Goal: Task Accomplishment & Management: Manage account settings

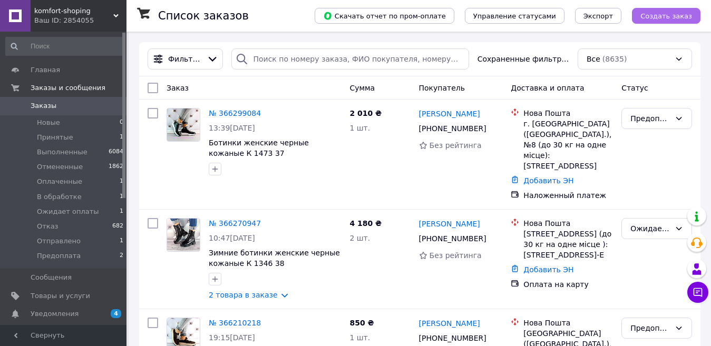
click at [667, 16] on span "Создать заказ" at bounding box center [667, 16] width 52 height 8
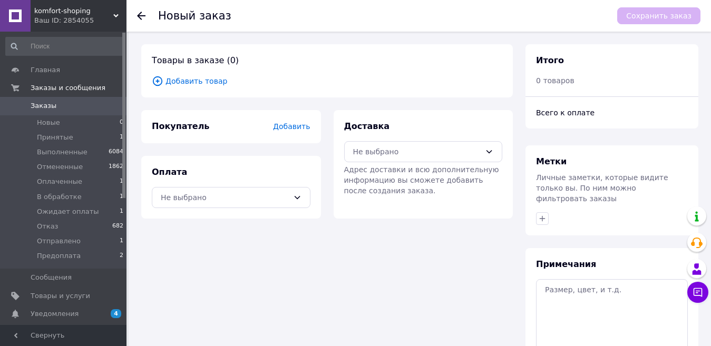
click at [197, 81] on span "Добавить товар" at bounding box center [327, 81] width 351 height 12
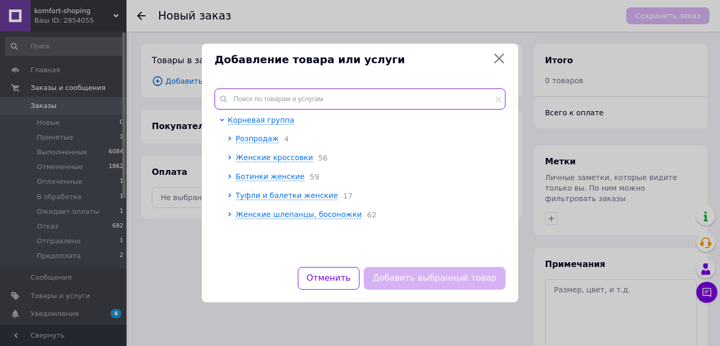
click at [278, 95] on input "text" at bounding box center [360, 99] width 291 height 21
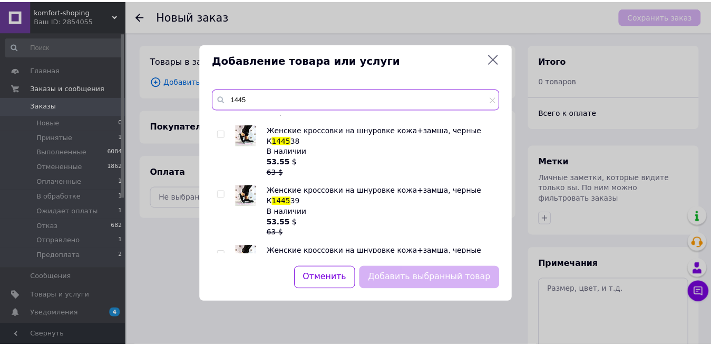
scroll to position [140, 0]
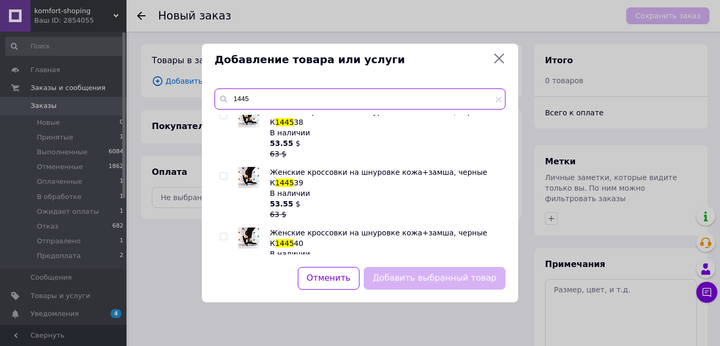
type input "1445"
click at [224, 234] on input "checkbox" at bounding box center [223, 237] width 7 height 7
checkbox input "true"
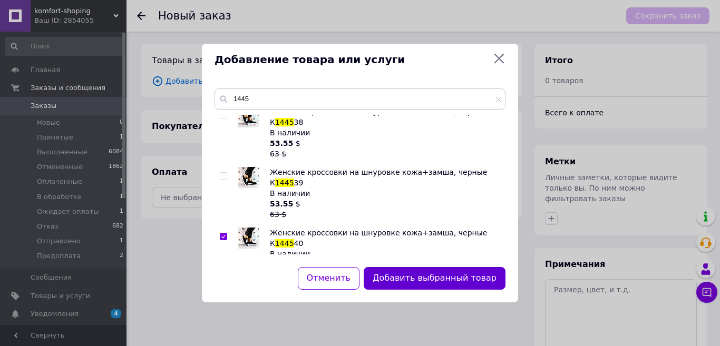
click at [421, 283] on button "Добавить выбранный товар" at bounding box center [435, 278] width 142 height 23
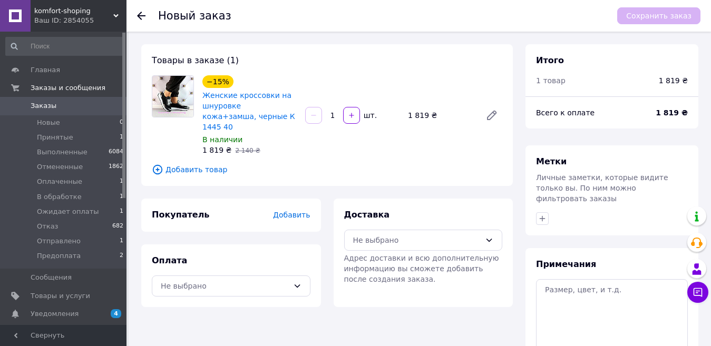
click at [296, 211] on span "Добавить" at bounding box center [291, 215] width 37 height 8
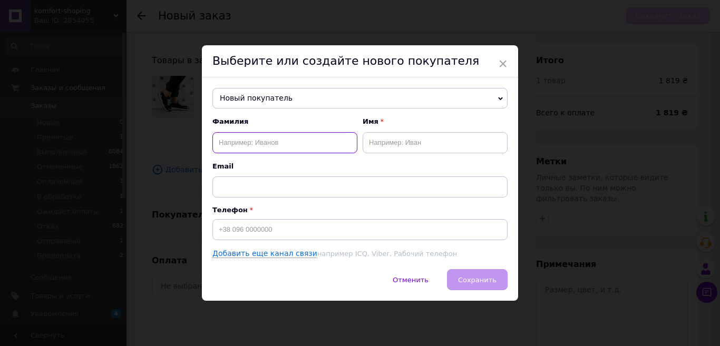
click at [251, 143] on input "text" at bounding box center [285, 142] width 145 height 21
type input "Івахно"
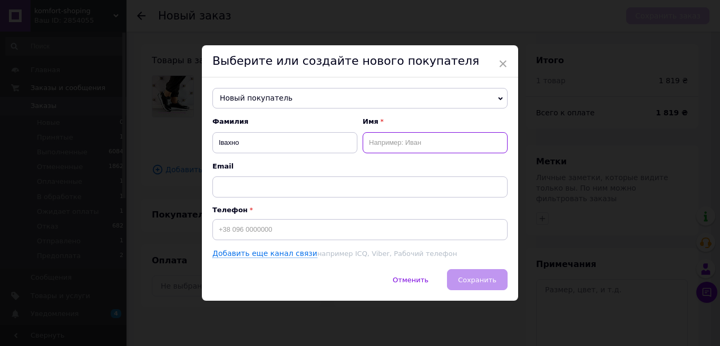
click at [383, 146] on input "text" at bounding box center [435, 142] width 145 height 21
type input "[PERSON_NAME]"
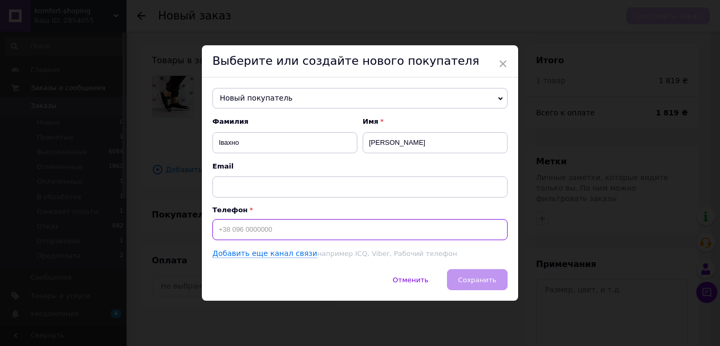
click at [254, 235] on input at bounding box center [360, 229] width 295 height 21
type input "[PHONE_NUMBER]"
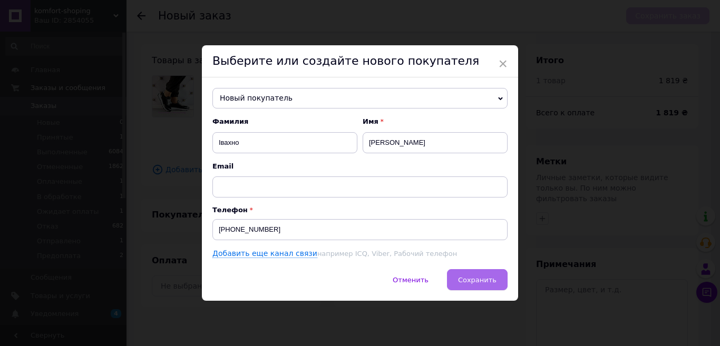
click at [461, 287] on button "Сохранить" at bounding box center [477, 279] width 61 height 21
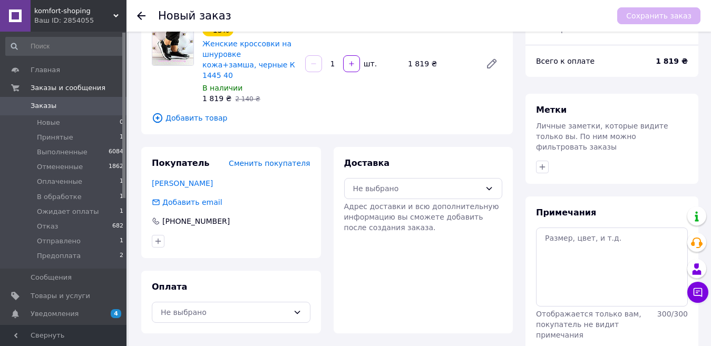
scroll to position [56, 0]
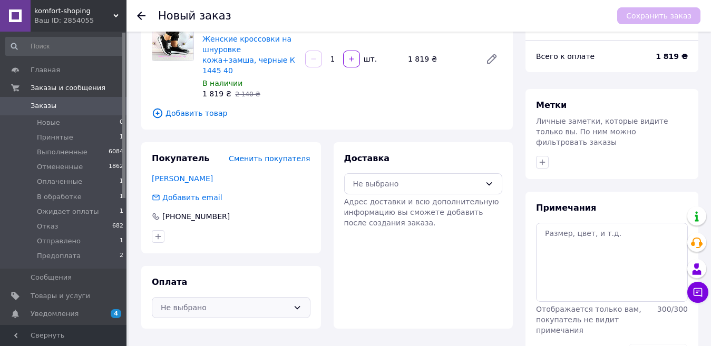
click at [252, 302] on div "Не выбрано" at bounding box center [225, 308] width 128 height 12
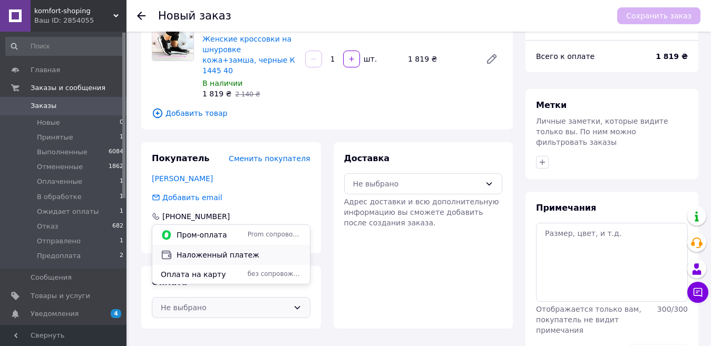
click at [229, 254] on span "Наложенный платеж" at bounding box center [239, 255] width 125 height 11
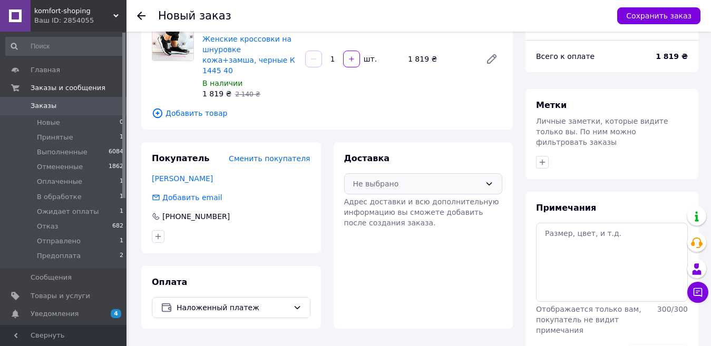
click at [374, 178] on div "Не выбрано" at bounding box center [417, 184] width 128 height 12
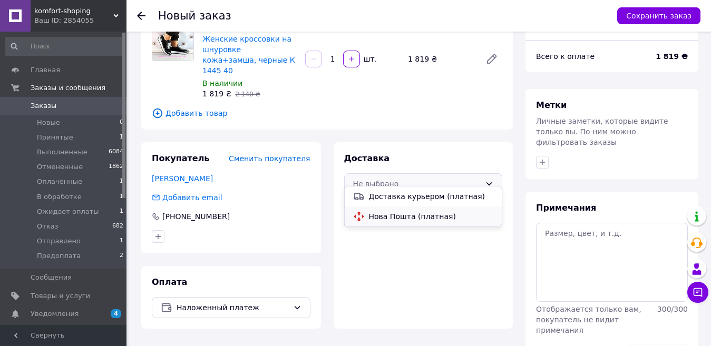
click at [374, 217] on span "Нова Пошта (платная)" at bounding box center [431, 216] width 125 height 11
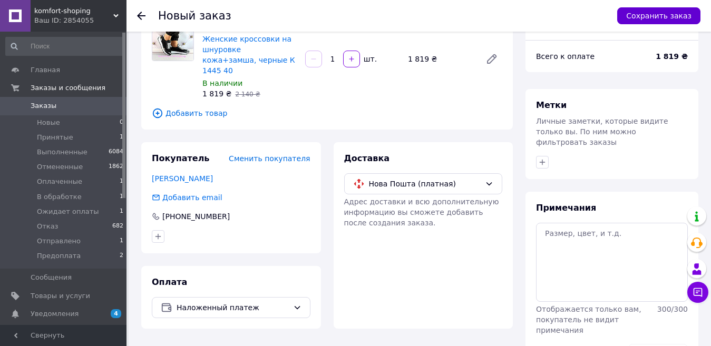
click at [645, 19] on button "Сохранить заказ" at bounding box center [658, 15] width 83 height 17
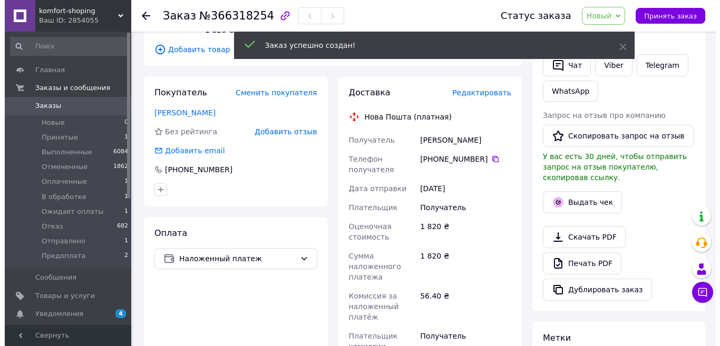
scroll to position [164, 0]
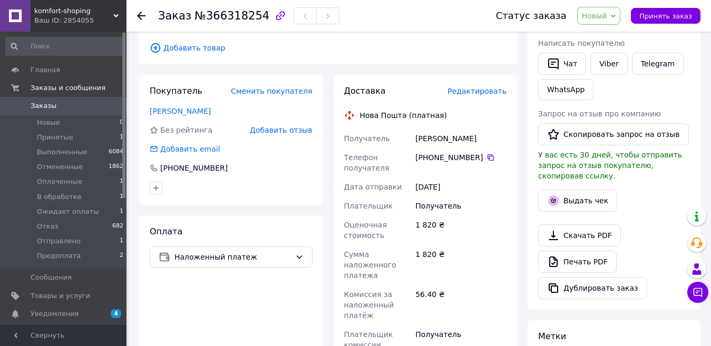
click at [479, 93] on span "Редактировать" at bounding box center [477, 91] width 59 height 8
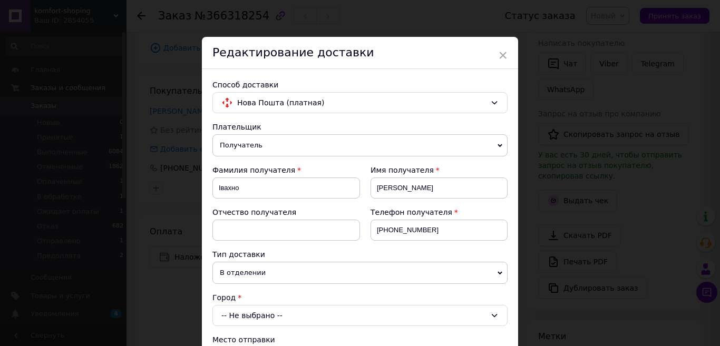
click at [241, 321] on div "-- Не выбрано --" at bounding box center [360, 315] width 295 height 21
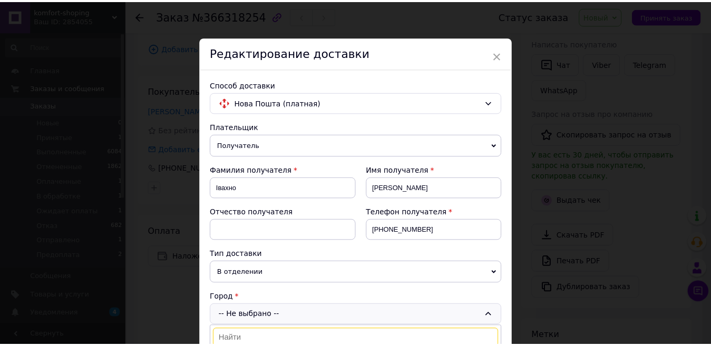
scroll to position [3, 0]
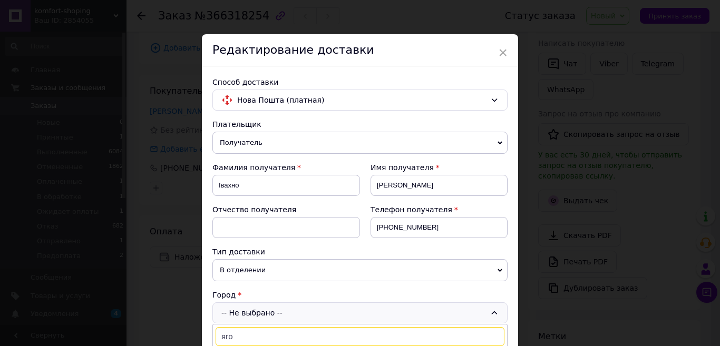
type input "яго"
drag, startPoint x: 720, startPoint y: 170, endPoint x: 720, endPoint y: 204, distance: 33.2
click at [720, 204] on div "× Редактирование доставки Способ доставки Нова Пошта (платная) Плательщик Получ…" at bounding box center [360, 173] width 720 height 346
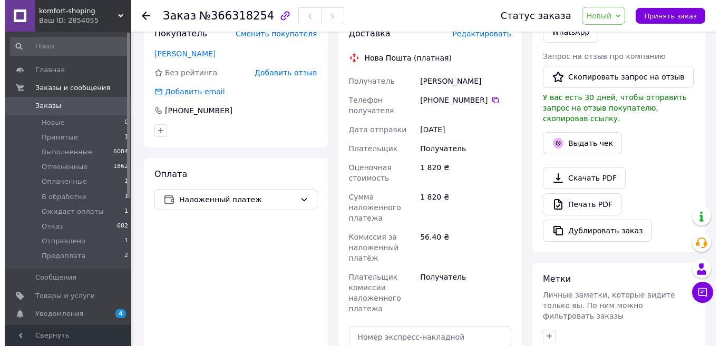
scroll to position [210, 0]
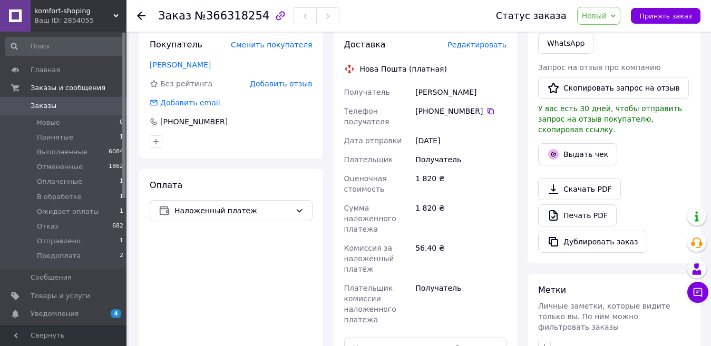
click at [477, 48] on span "Редактировать" at bounding box center [477, 45] width 59 height 8
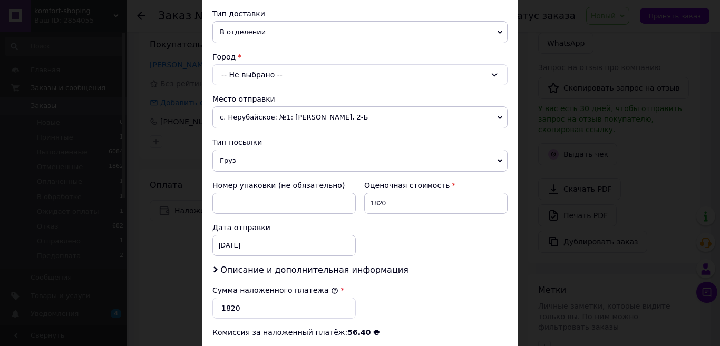
scroll to position [245, 0]
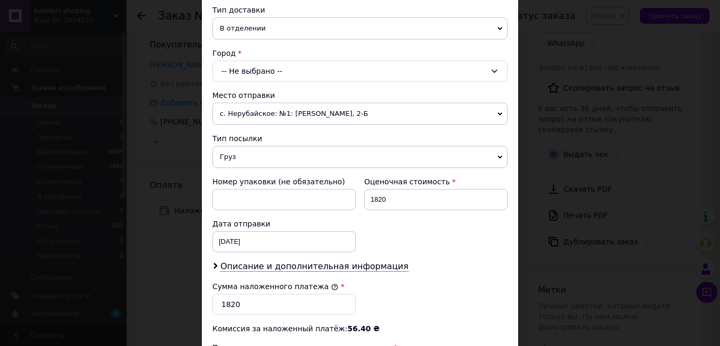
click at [262, 77] on div "-- Не выбрано --" at bounding box center [360, 71] width 295 height 21
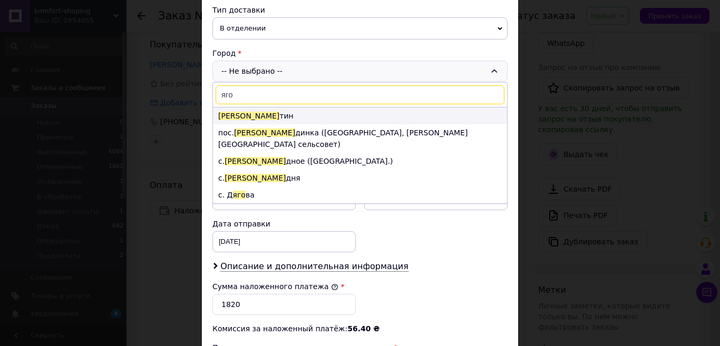
type input "яго"
click at [255, 120] on li "Яго тин" at bounding box center [360, 116] width 294 height 17
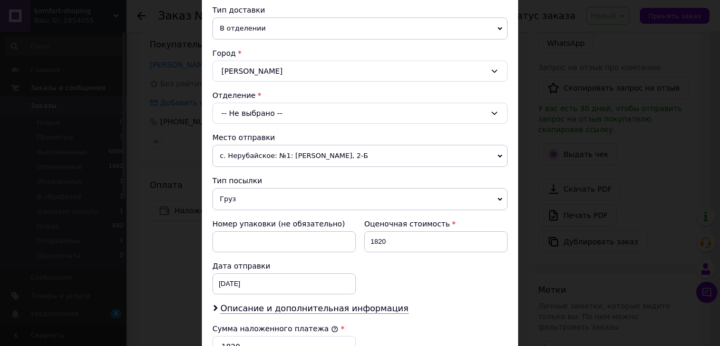
click at [258, 109] on div "-- Не выбрано --" at bounding box center [360, 113] width 295 height 21
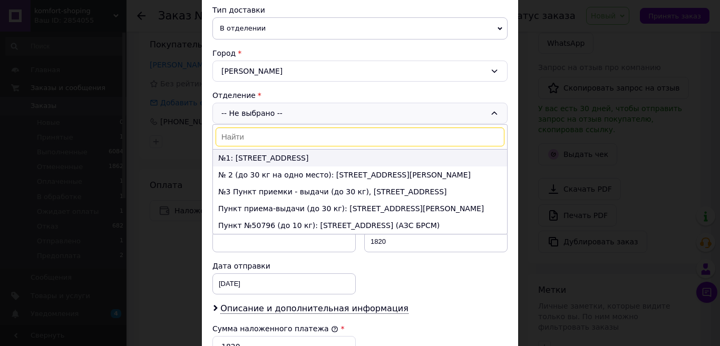
click at [252, 158] on li "№1: [STREET_ADDRESS]" at bounding box center [360, 158] width 294 height 17
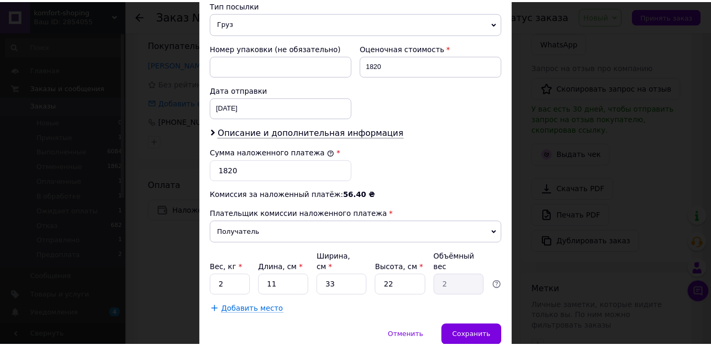
scroll to position [429, 0]
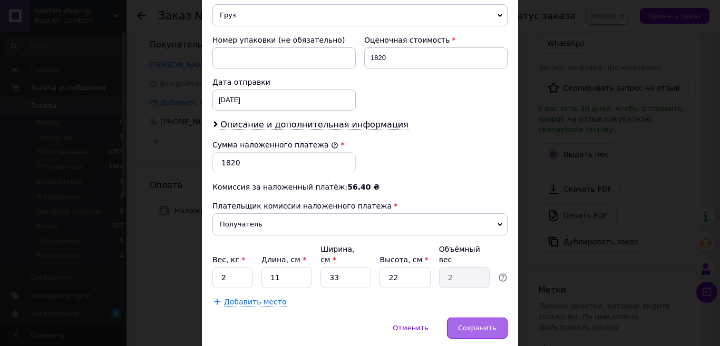
click at [487, 324] on span "Сохранить" at bounding box center [477, 328] width 38 height 8
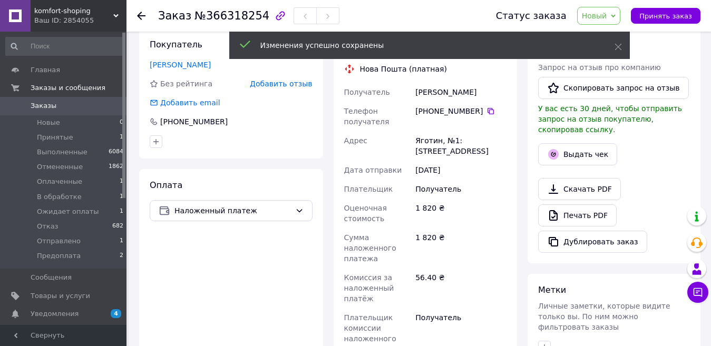
click at [605, 15] on span "Новый" at bounding box center [594, 16] width 25 height 8
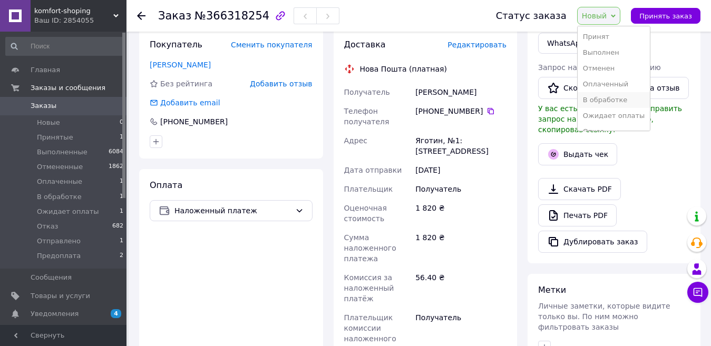
click at [619, 98] on li "В обработке" at bounding box center [614, 100] width 73 height 16
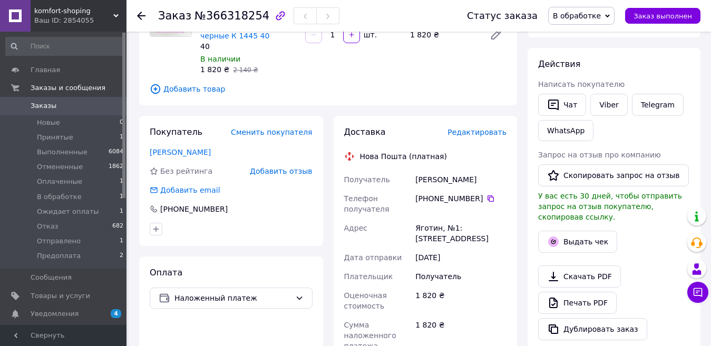
scroll to position [137, 0]
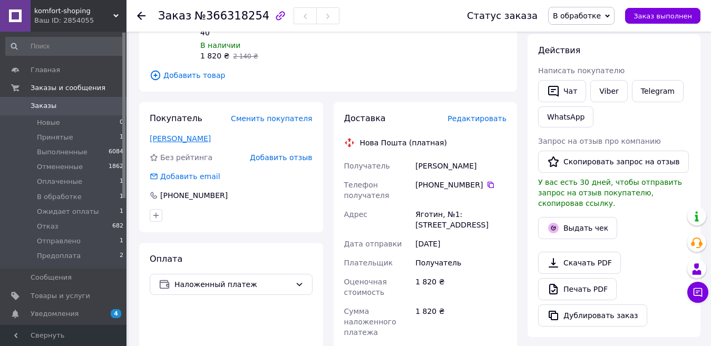
click at [170, 138] on link "[PERSON_NAME]" at bounding box center [180, 138] width 61 height 8
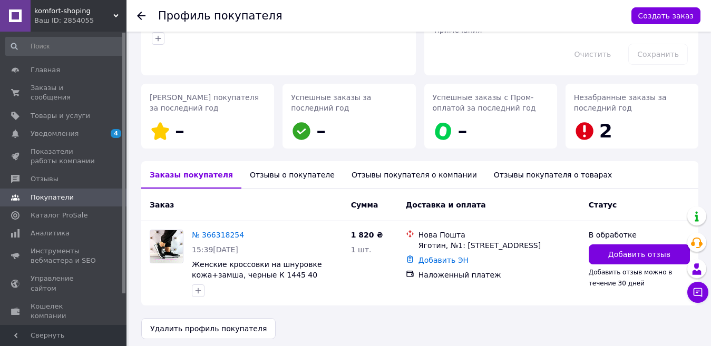
scroll to position [114, 0]
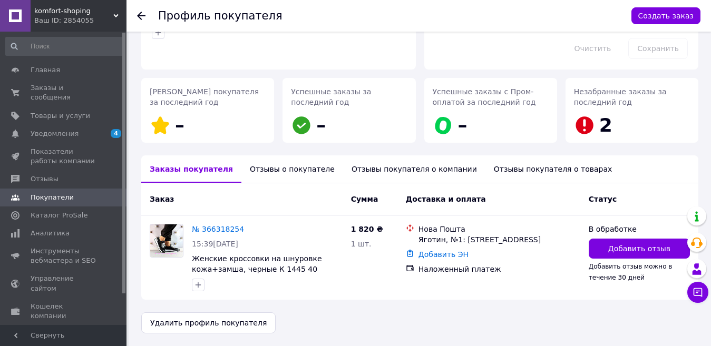
click at [274, 167] on div "Отзывы о покупателе" at bounding box center [293, 169] width 102 height 27
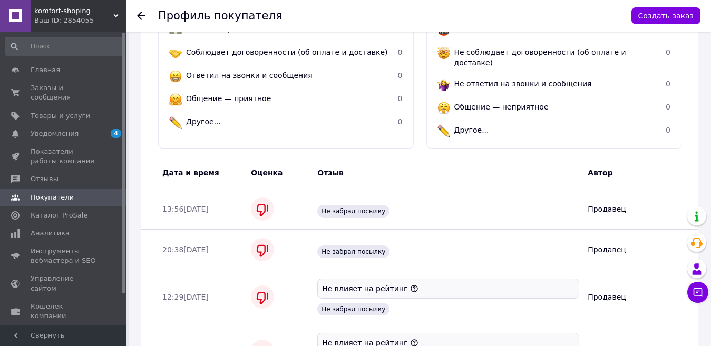
scroll to position [367, 0]
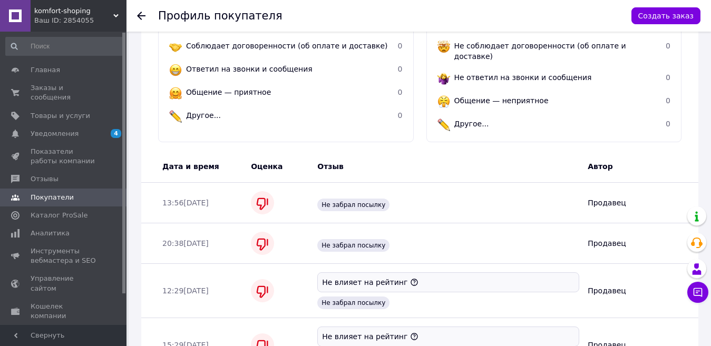
click at [139, 13] on icon at bounding box center [141, 16] width 8 height 8
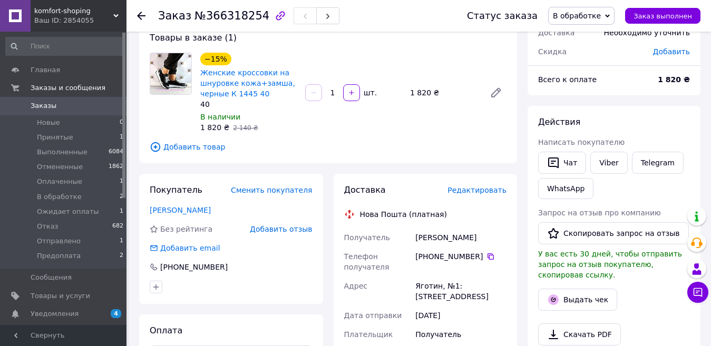
scroll to position [66, 0]
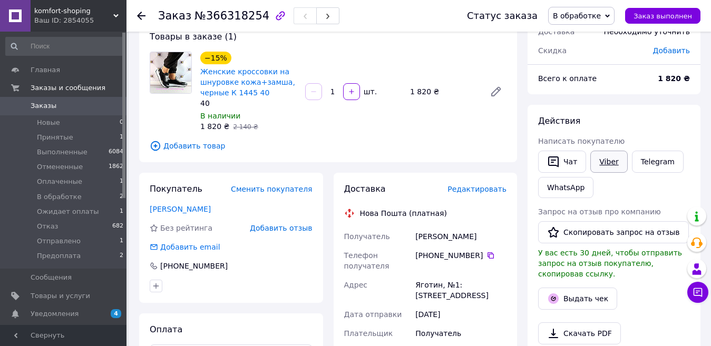
click at [605, 165] on link "Viber" at bounding box center [609, 162] width 37 height 22
click at [139, 18] on icon at bounding box center [141, 16] width 8 height 8
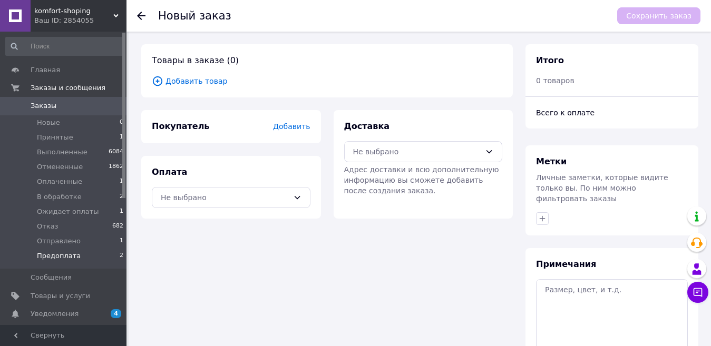
click at [61, 257] on span "Предоплата" at bounding box center [59, 256] width 44 height 9
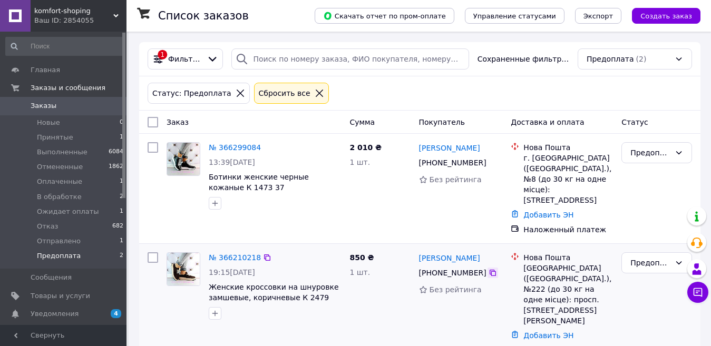
click at [490, 276] on icon at bounding box center [493, 273] width 6 height 6
drag, startPoint x: 485, startPoint y: 269, endPoint x: 416, endPoint y: 269, distance: 69.1
click at [416, 269] on div "[PERSON_NAME] [PHONE_NUMBER] Без рейтинга" at bounding box center [461, 304] width 92 height 112
copy link "[PERSON_NAME]"
click at [57, 200] on span "В обработке" at bounding box center [59, 196] width 45 height 9
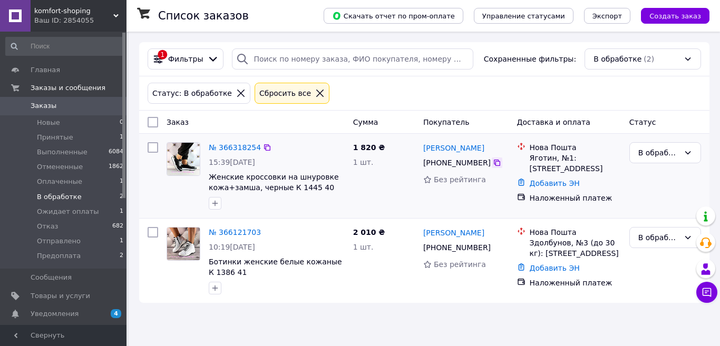
click at [493, 164] on icon at bounding box center [497, 163] width 8 height 8
drag, startPoint x: 460, startPoint y: 152, endPoint x: 426, endPoint y: 147, distance: 34.2
click at [426, 147] on div "[PERSON_NAME]" at bounding box center [453, 147] width 63 height 13
click at [430, 147] on link "[PERSON_NAME]" at bounding box center [453, 148] width 61 height 11
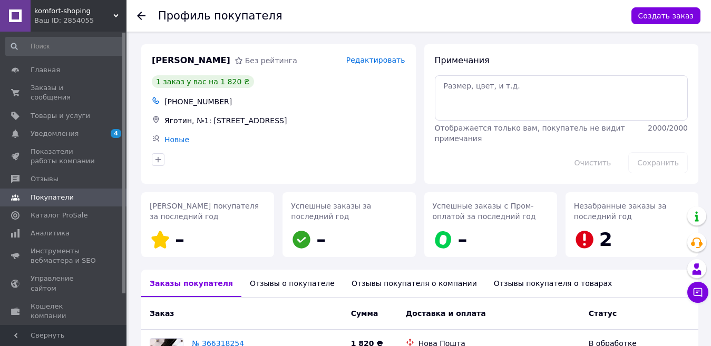
drag, startPoint x: 430, startPoint y: 147, endPoint x: 141, endPoint y: 18, distance: 315.8
click at [141, 18] on icon at bounding box center [141, 16] width 8 height 8
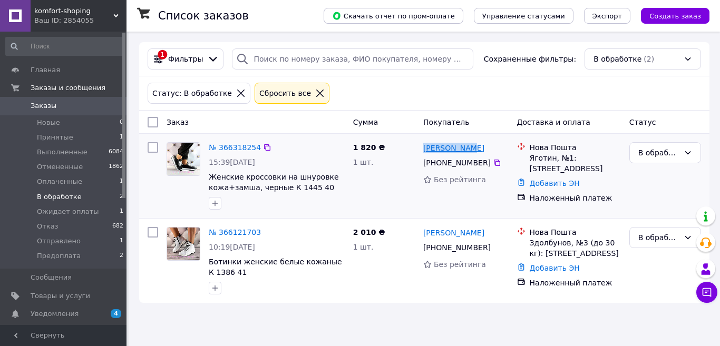
drag, startPoint x: 467, startPoint y: 146, endPoint x: 423, endPoint y: 147, distance: 43.8
click at [423, 147] on div "[PERSON_NAME]" at bounding box center [466, 147] width 88 height 13
